Goal: Communication & Community: Answer question/provide support

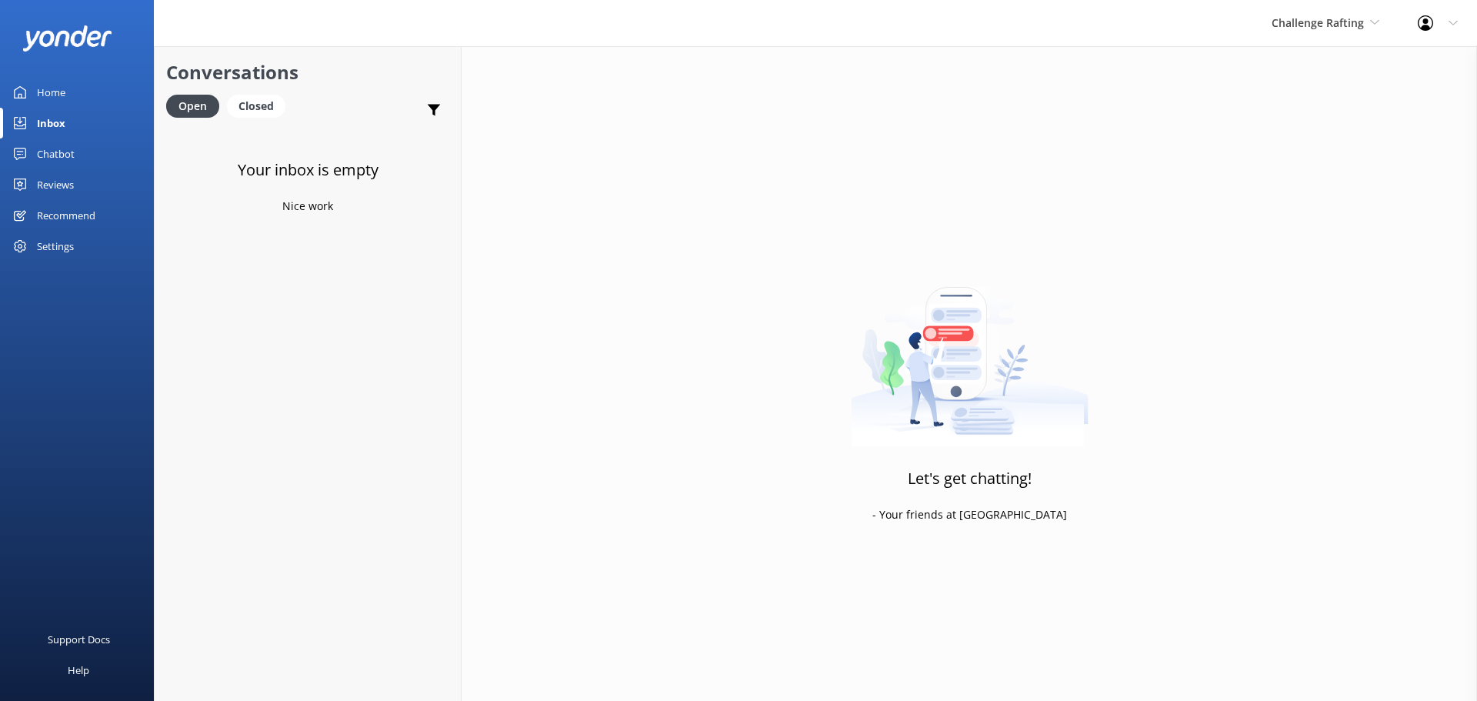
click at [1404, 406] on div "Let's get chatting! - Your friends at [GEOGRAPHIC_DATA]" at bounding box center [969, 396] width 1015 height 701
click at [51, 115] on div "Inbox" at bounding box center [51, 123] width 28 height 31
click at [1342, 15] on span "Challenge Rafting" at bounding box center [1318, 22] width 92 height 15
click at [1325, 65] on link "Milford Sound Scenic Flights" at bounding box center [1329, 64] width 154 height 37
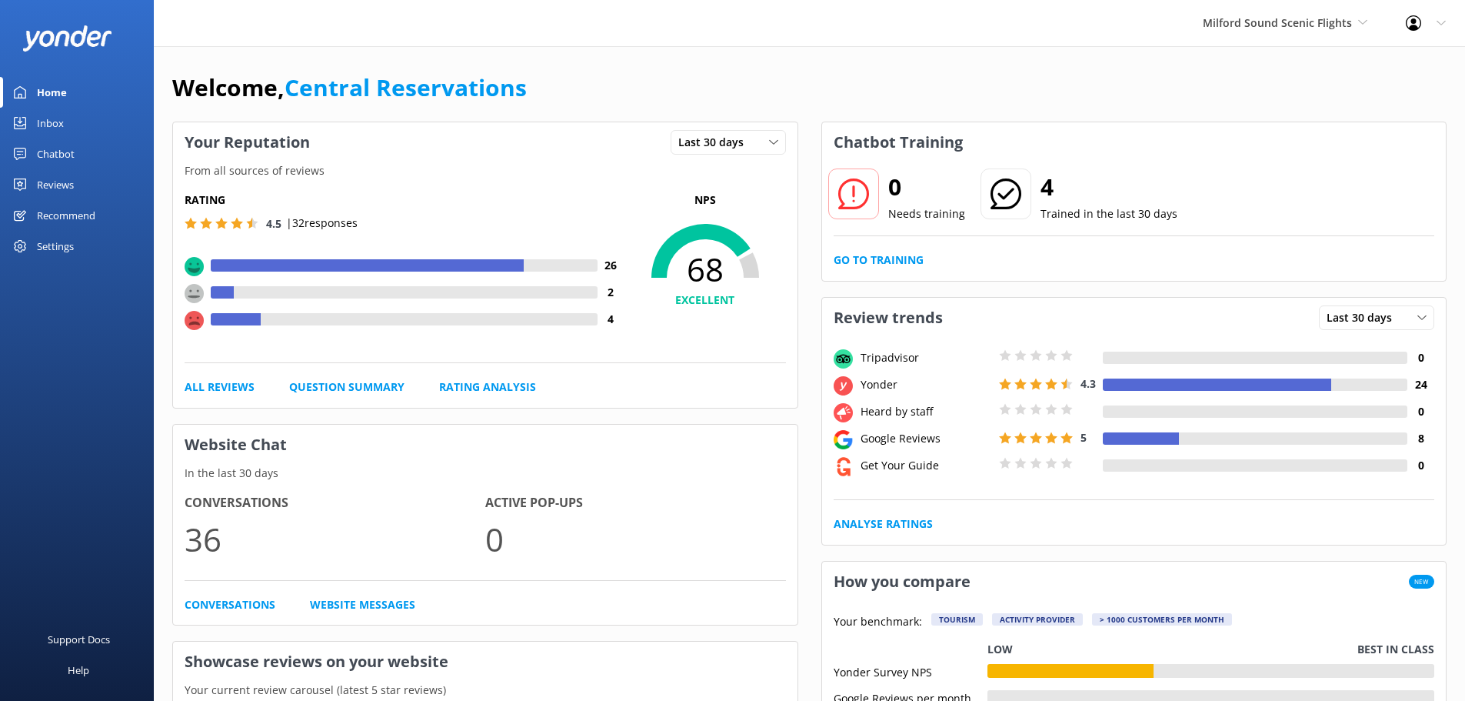
click at [34, 111] on link "Inbox" at bounding box center [77, 123] width 154 height 31
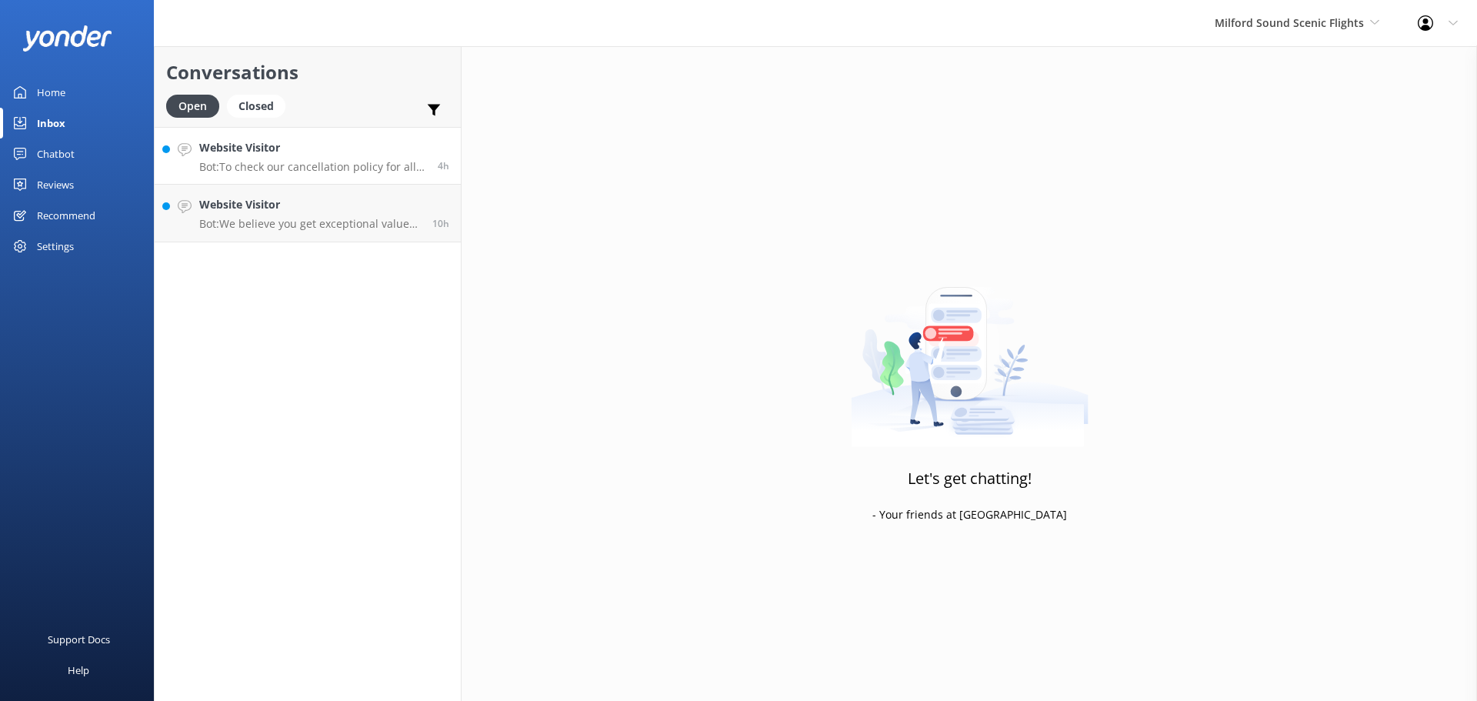
click at [345, 142] on h4 "Website Visitor" at bounding box center [312, 147] width 227 height 17
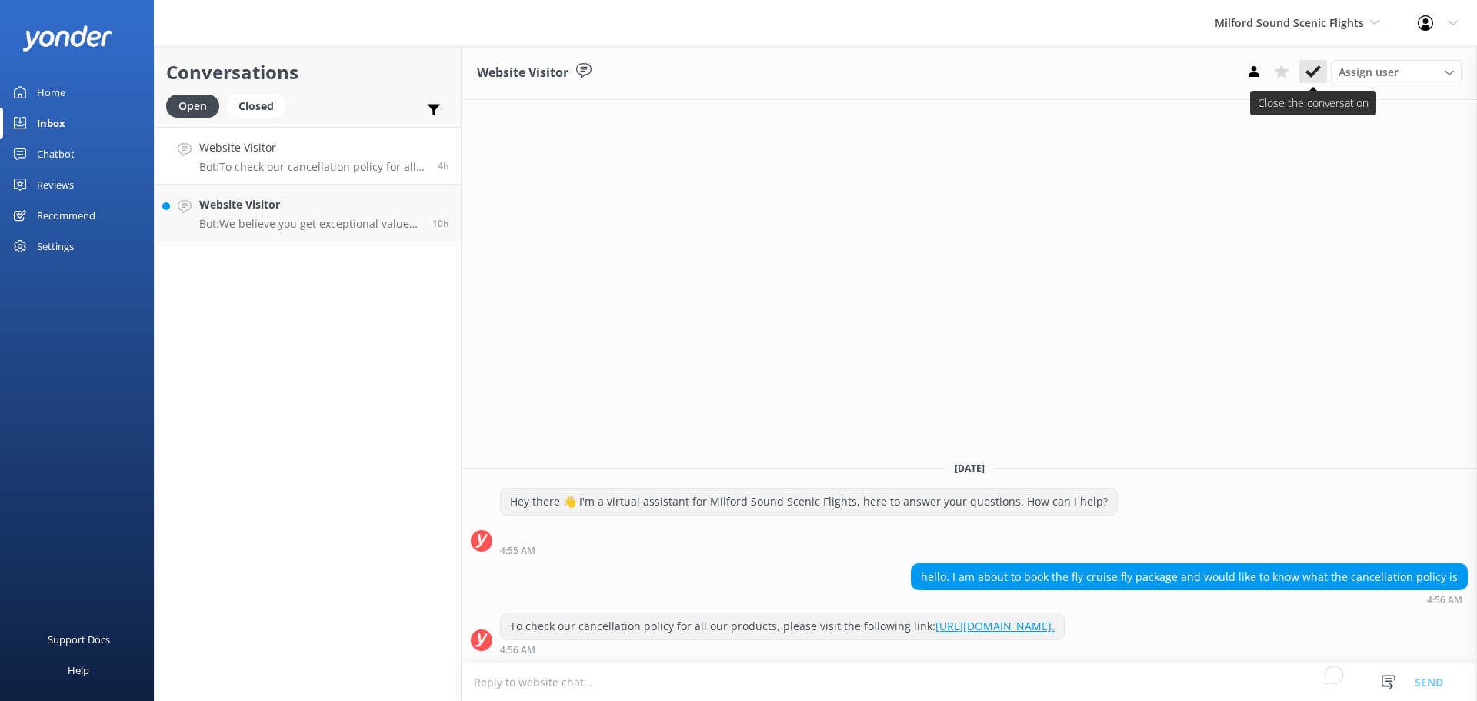
click at [1311, 81] on button at bounding box center [1313, 71] width 28 height 23
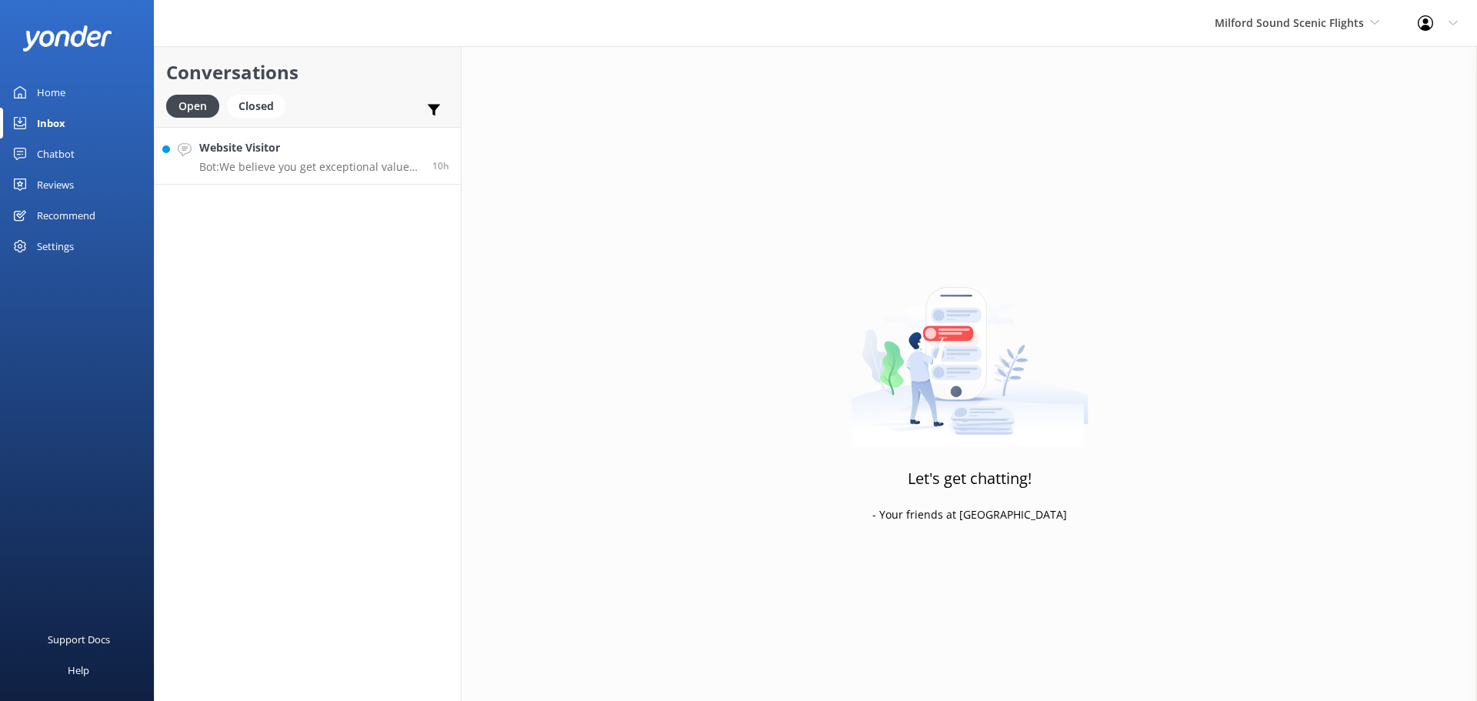
click at [278, 136] on link "Website Visitor Bot: We believe you get exceptional value with our experiences …" at bounding box center [308, 156] width 306 height 58
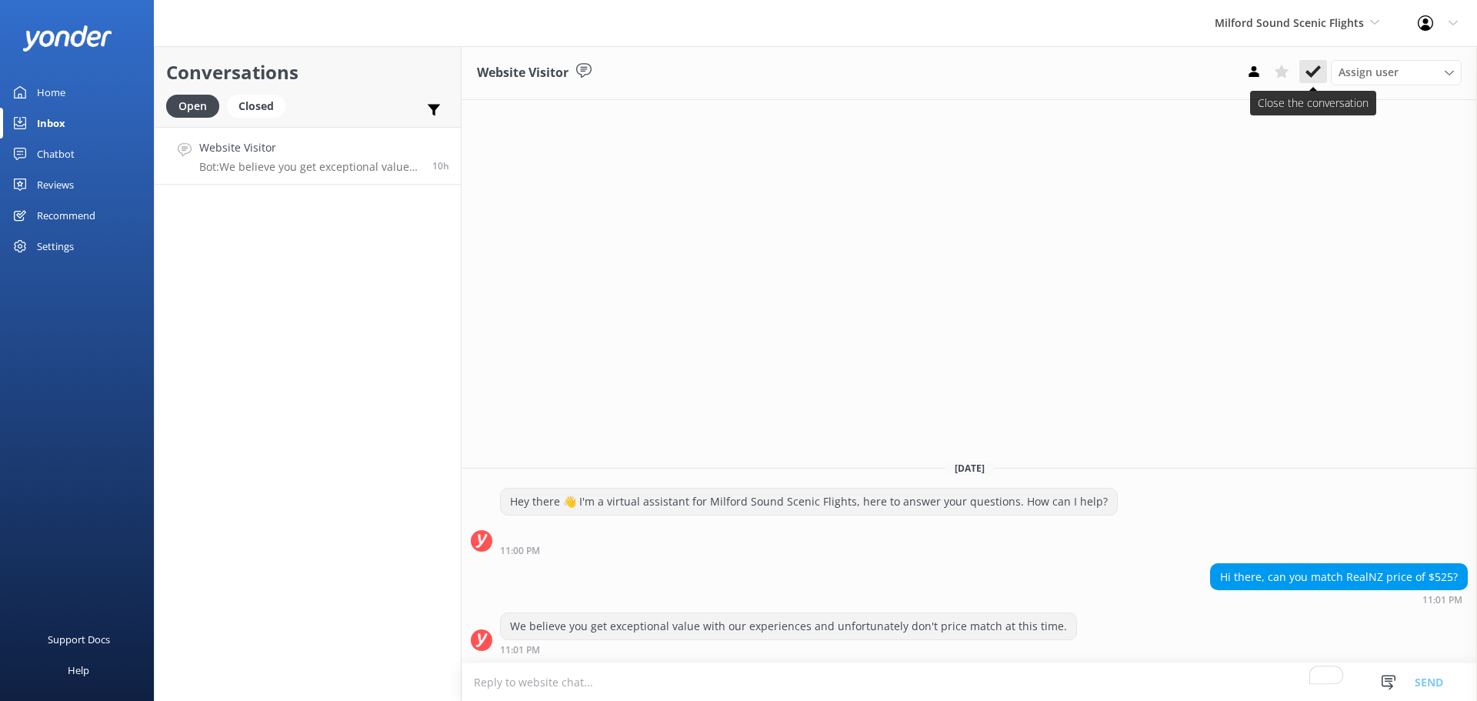
click at [1308, 68] on icon at bounding box center [1312, 71] width 15 height 15
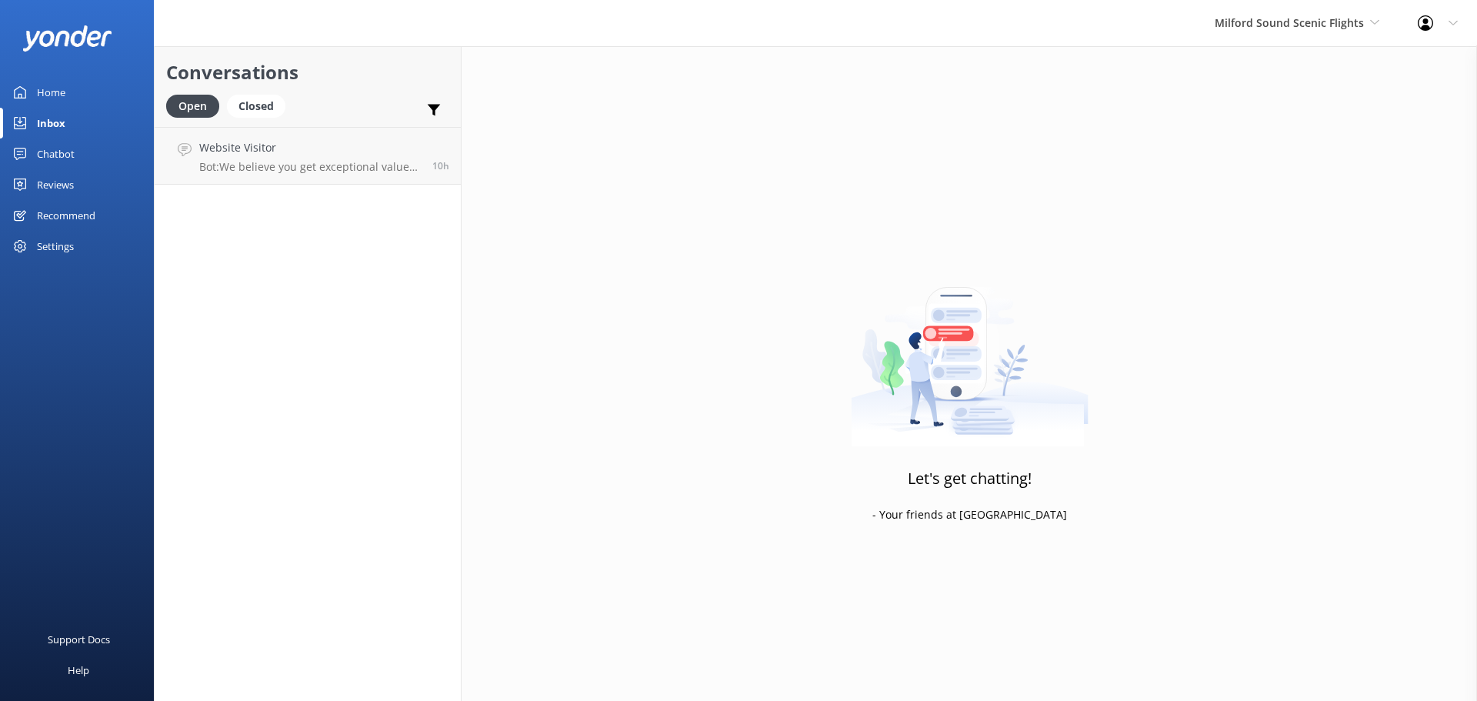
click at [1309, 35] on div "Milford Sound Scenic Flights [GEOGRAPHIC_DATA] Scenic Flights The Helicopter Li…" at bounding box center [1296, 23] width 203 height 46
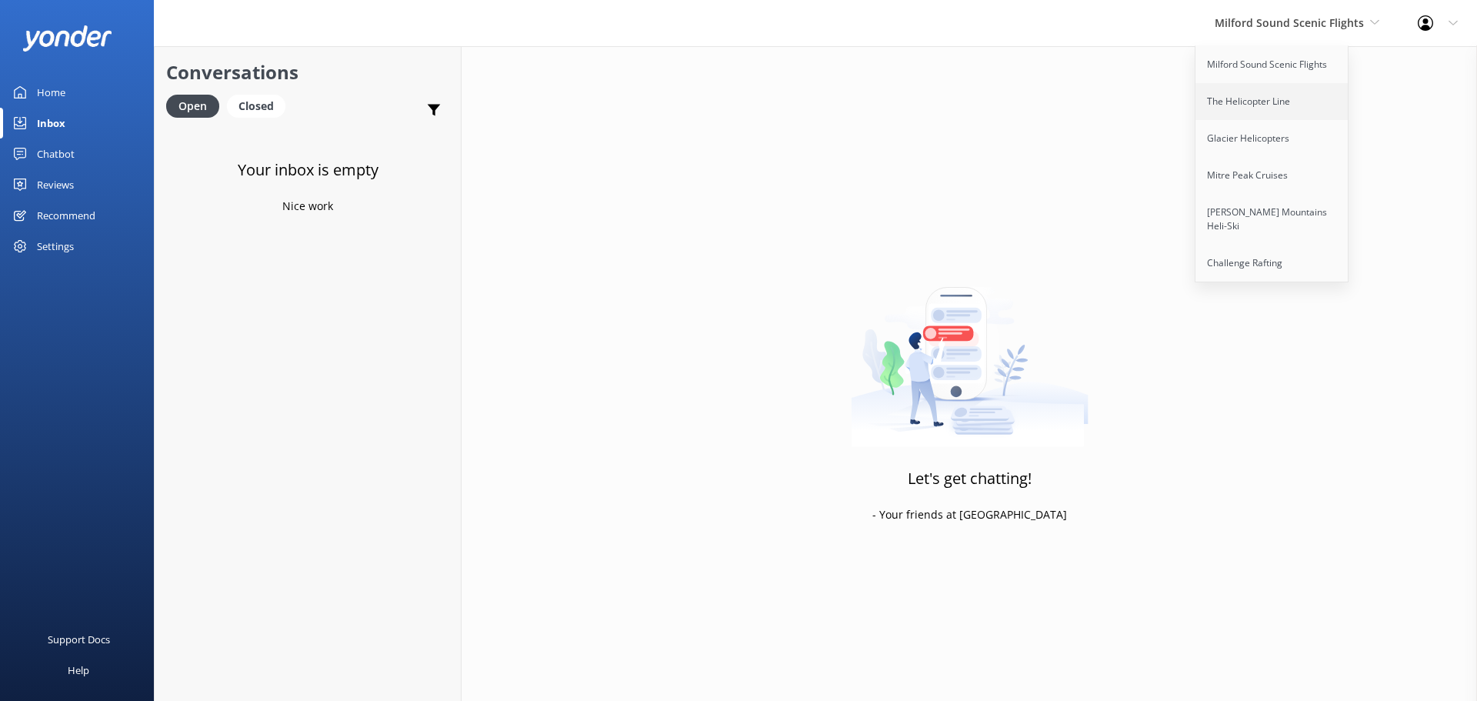
click at [1274, 100] on link "The Helicopter Line" at bounding box center [1272, 101] width 154 height 37
